Goal: Task Accomplishment & Management: Use online tool/utility

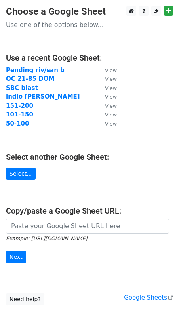
scroll to position [35, 0]
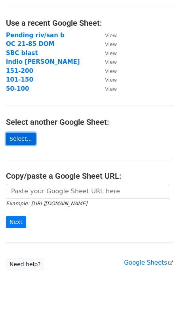
click at [23, 138] on link "Select..." at bounding box center [21, 139] width 30 height 12
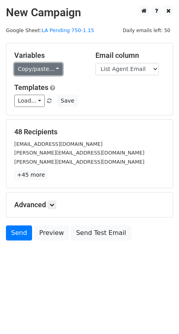
click at [45, 68] on link "Copy/paste..." at bounding box center [38, 69] width 48 height 12
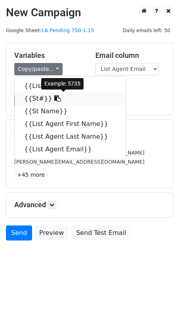
click at [34, 100] on link "{{St#}}" at bounding box center [70, 98] width 111 height 13
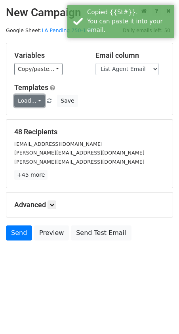
click at [32, 96] on link "Load..." at bounding box center [29, 101] width 30 height 12
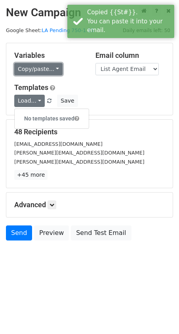
click at [39, 73] on link "Copy/paste..." at bounding box center [38, 69] width 48 height 12
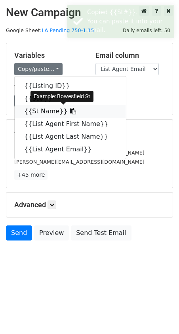
click at [46, 108] on link "{{St Name}}" at bounding box center [70, 111] width 111 height 13
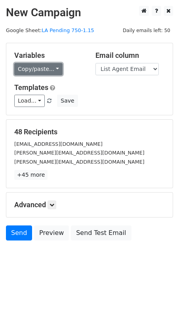
click at [28, 69] on link "Copy/paste..." at bounding box center [38, 69] width 48 height 12
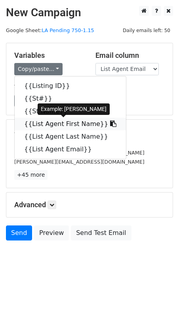
click at [50, 125] on link "{{List Agent First Name}}" at bounding box center [70, 124] width 111 height 13
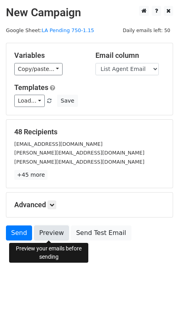
click at [60, 232] on link "Preview" at bounding box center [51, 232] width 35 height 15
click at [53, 233] on link "Preview" at bounding box center [51, 232] width 35 height 15
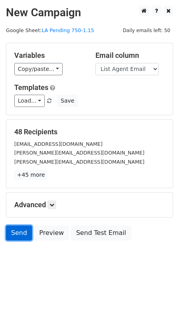
click at [21, 232] on link "Send" at bounding box center [19, 232] width 26 height 15
